Goal: Task Accomplishment & Management: Manage account settings

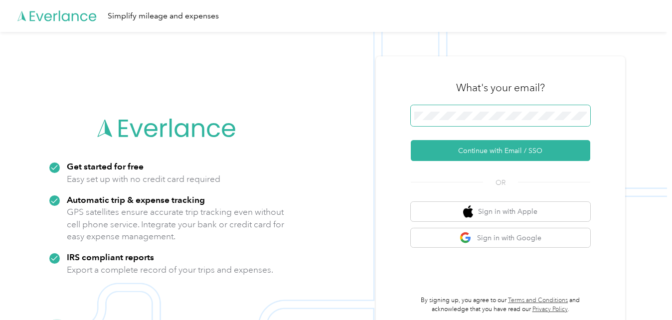
click at [469, 123] on span at bounding box center [500, 115] width 179 height 21
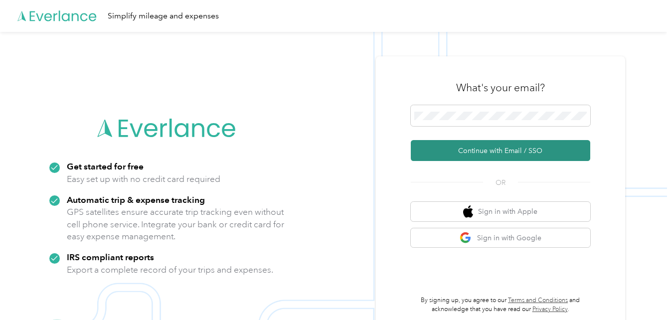
click at [473, 150] on button "Continue with Email / SSO" at bounding box center [500, 150] width 179 height 21
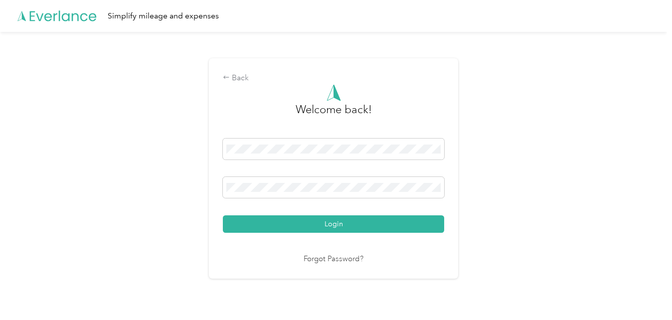
click at [223, 215] on button "Login" at bounding box center [333, 223] width 221 height 17
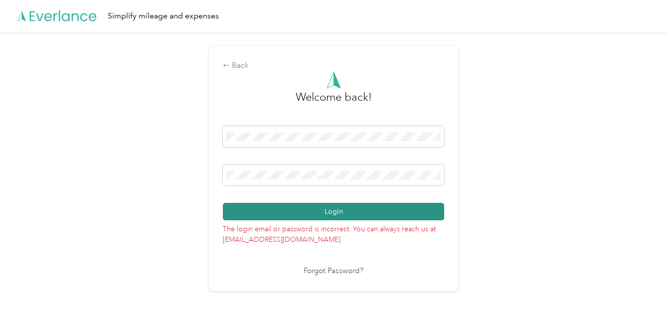
click at [382, 213] on button "Login" at bounding box center [333, 211] width 221 height 17
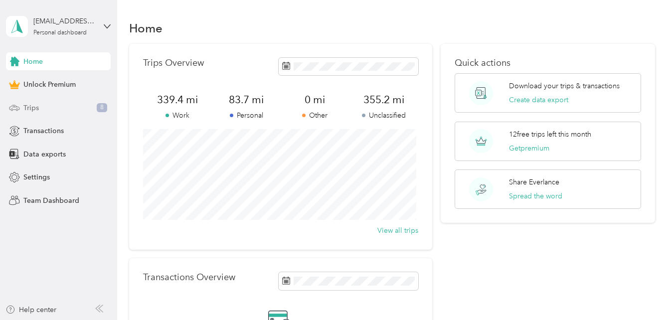
click at [36, 104] on span "Trips" at bounding box center [30, 108] width 15 height 10
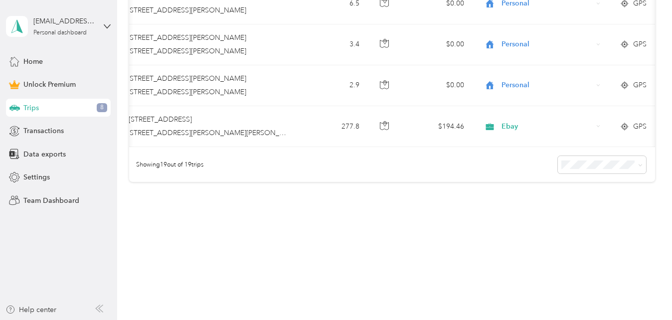
scroll to position [0, 191]
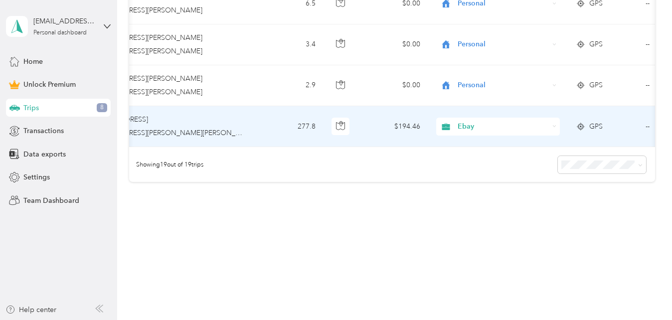
click at [483, 125] on div "Ebay" at bounding box center [498, 127] width 124 height 18
click at [477, 133] on span "Work" at bounding box center [507, 135] width 92 height 10
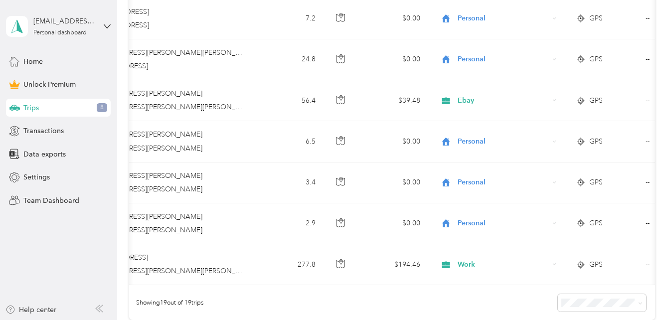
scroll to position [750, 0]
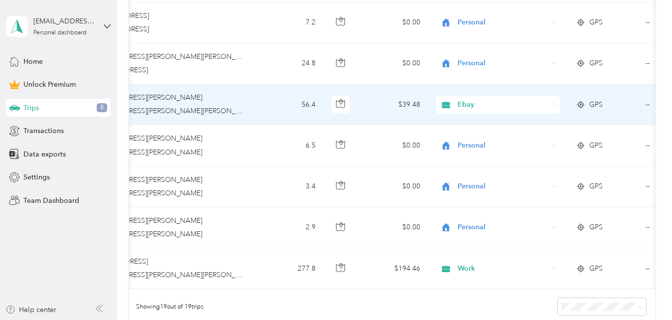
click at [462, 106] on span "Ebay" at bounding box center [503, 104] width 91 height 11
click at [467, 125] on li "Work" at bounding box center [498, 122] width 124 height 17
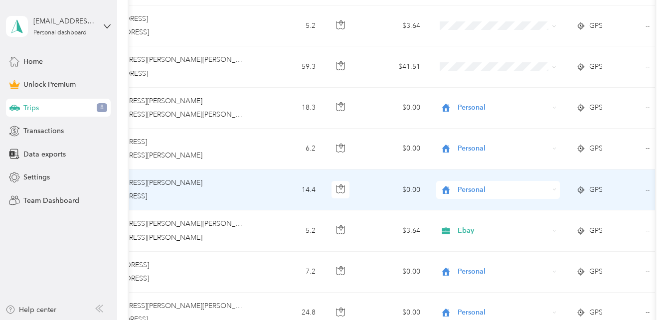
scroll to position [451, 0]
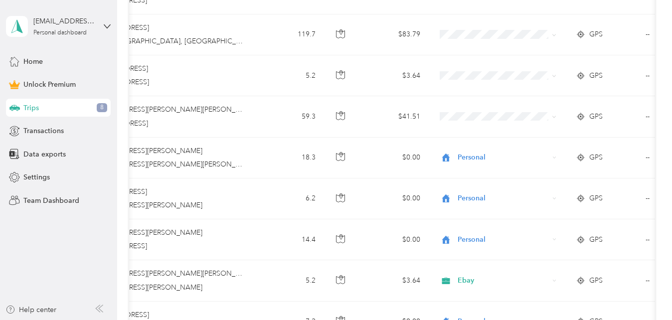
drag, startPoint x: 353, startPoint y: 320, endPoint x: 324, endPoint y: 320, distance: 28.9
click at [324, 320] on html "[EMAIL_ADDRESS][DOMAIN_NAME] Personal dashboard Home Unlock Premium Trips 8 Tra…" at bounding box center [333, 160] width 667 height 320
drag, startPoint x: 324, startPoint y: 320, endPoint x: 284, endPoint y: 321, distance: 40.4
click at [284, 320] on html "[EMAIL_ADDRESS][DOMAIN_NAME] Personal dashboard Home Unlock Premium Trips 8 Tra…" at bounding box center [333, 160] width 667 height 320
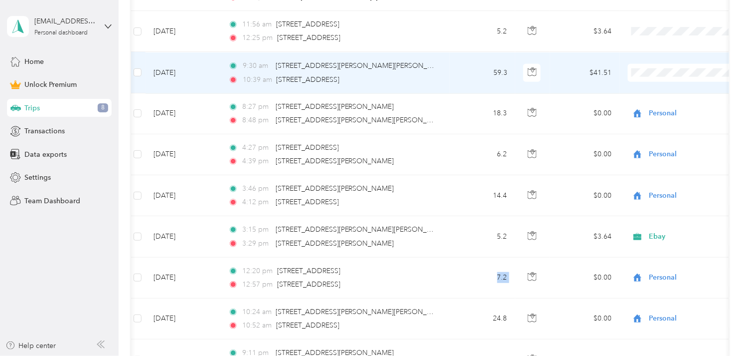
scroll to position [551, 0]
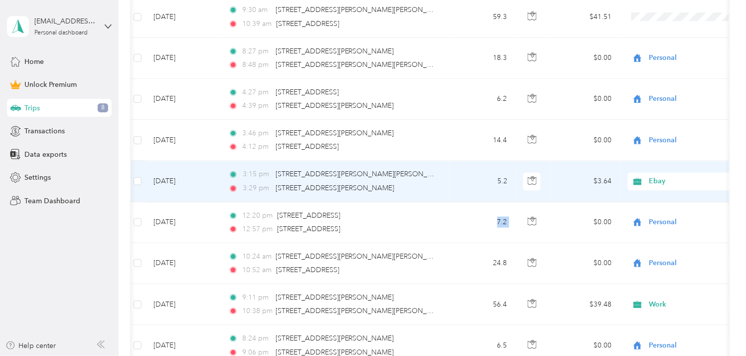
click at [653, 182] on span "Ebay" at bounding box center [694, 181] width 91 height 11
click at [656, 196] on span "Work" at bounding box center [694, 199] width 92 height 10
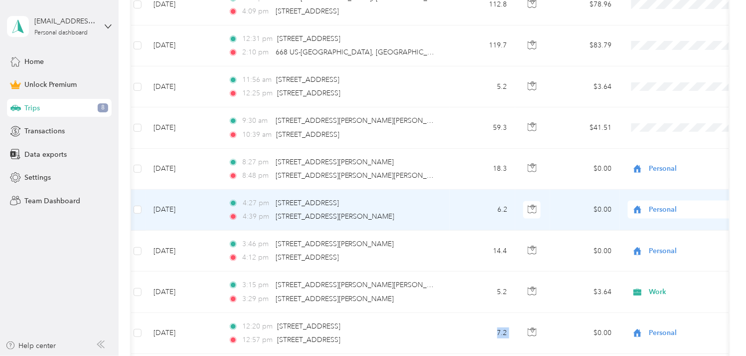
scroll to position [385, 0]
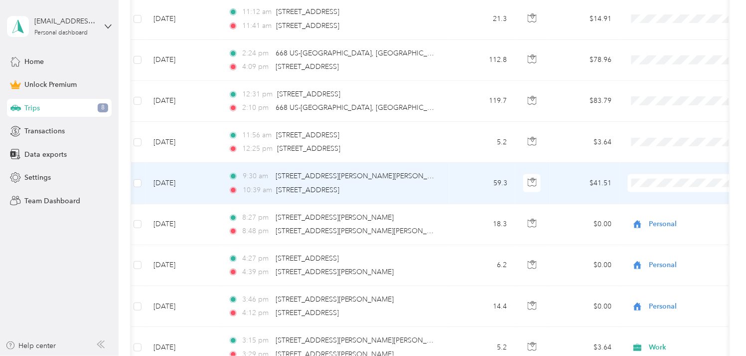
click at [649, 196] on span "Work" at bounding box center [694, 201] width 92 height 10
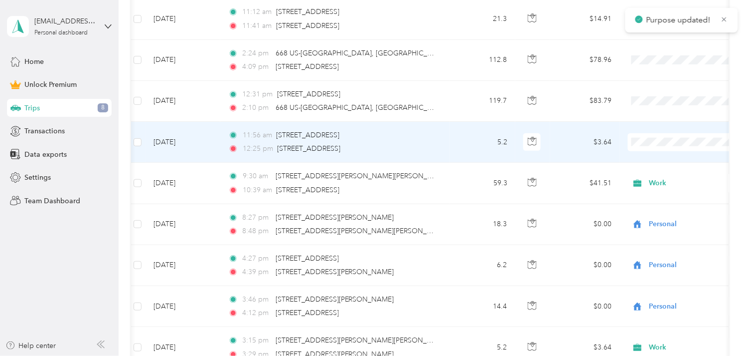
click at [650, 162] on li "Work" at bounding box center [685, 160] width 124 height 17
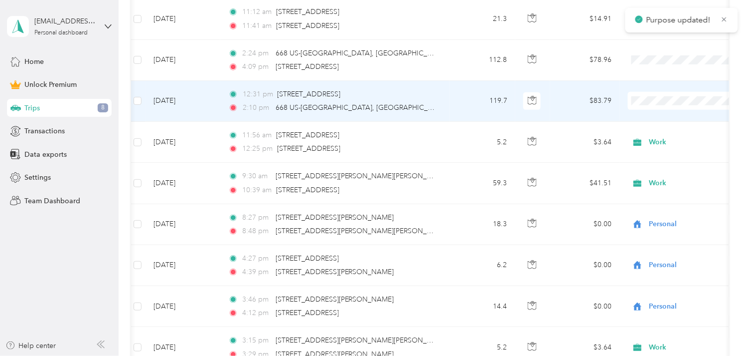
click at [652, 114] on span "Work" at bounding box center [694, 115] width 92 height 10
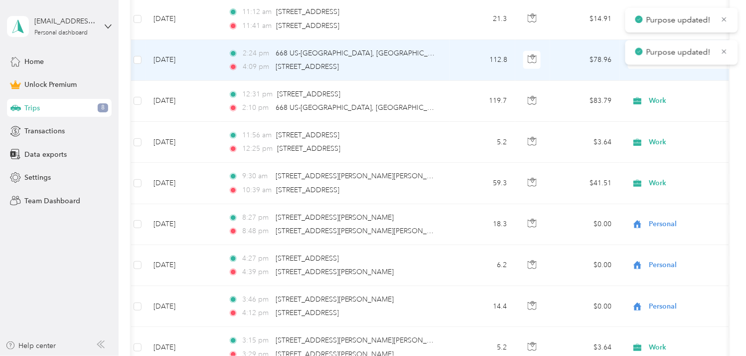
click at [656, 64] on span at bounding box center [690, 60] width 124 height 18
click at [656, 75] on span "Work" at bounding box center [694, 77] width 92 height 10
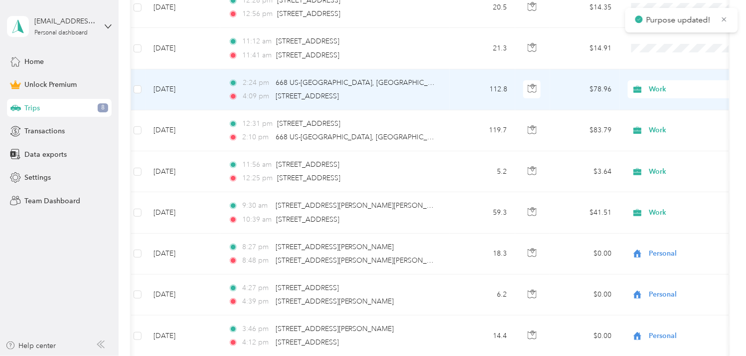
scroll to position [330, 0]
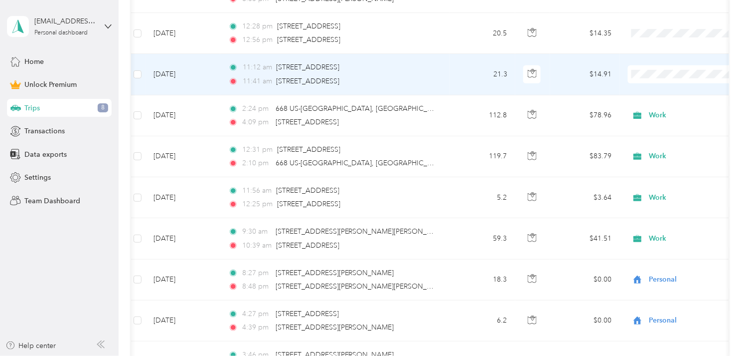
click at [659, 88] on span "Work" at bounding box center [694, 92] width 92 height 10
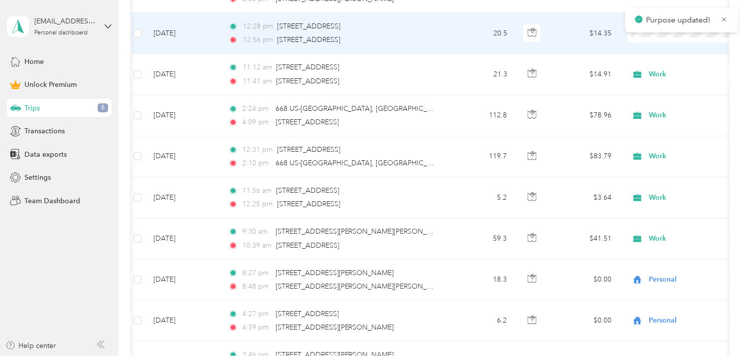
click at [652, 37] on span at bounding box center [690, 33] width 124 height 18
click at [657, 53] on li "Work" at bounding box center [685, 51] width 124 height 17
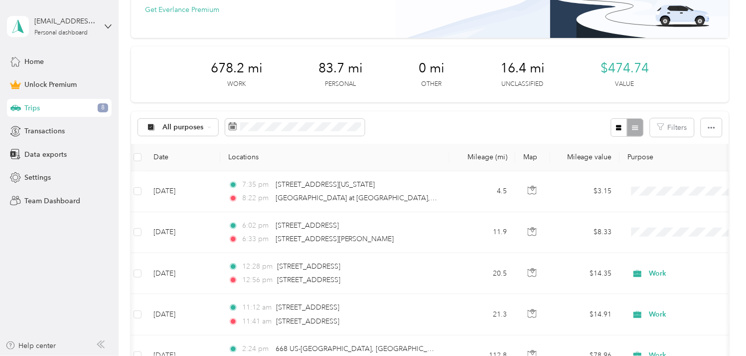
scroll to position [52, 0]
